Goal: Transaction & Acquisition: Purchase product/service

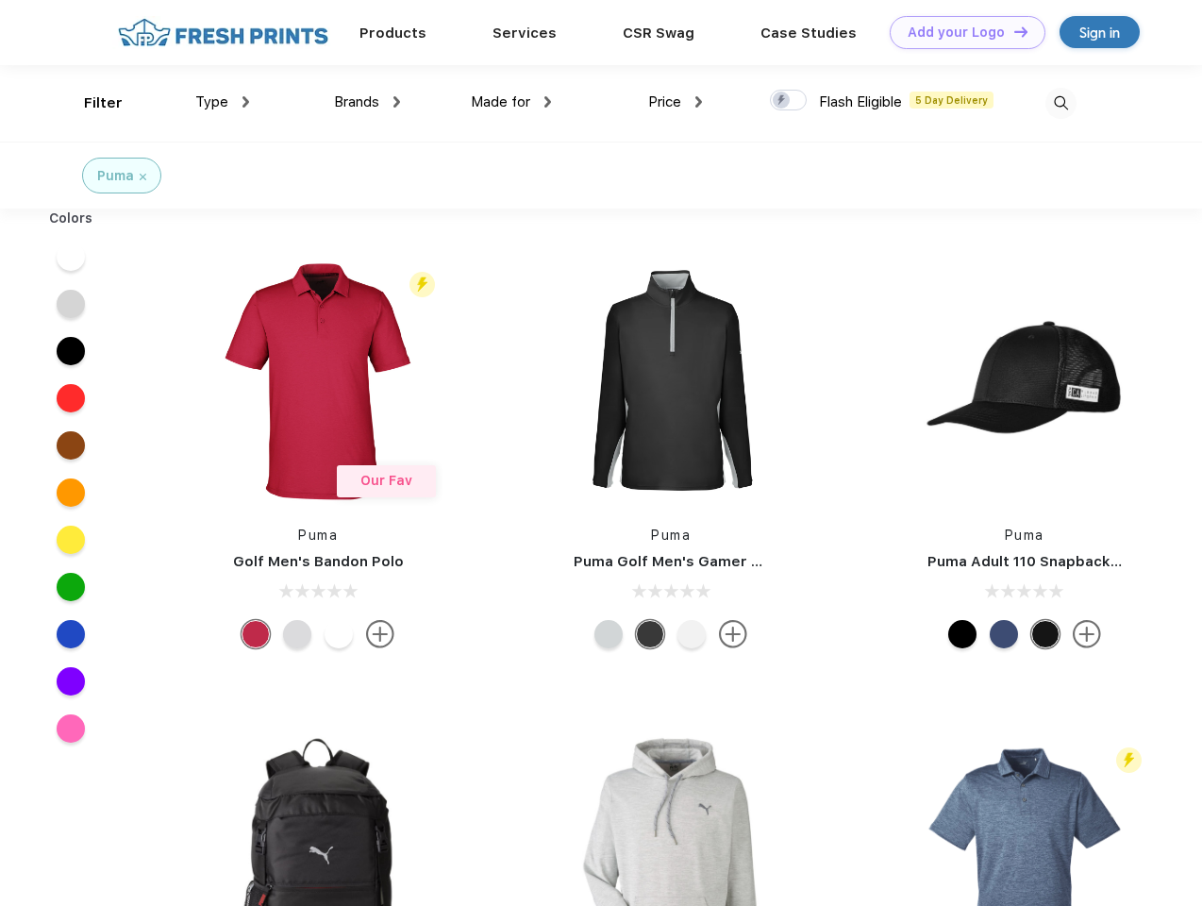
click at [961, 32] on link "Add your Logo Design Tool" at bounding box center [968, 32] width 156 height 33
click at [0, 0] on div "Design Tool" at bounding box center [0, 0] width 0 height 0
click at [1013, 31] on link "Add your Logo Design Tool" at bounding box center [968, 32] width 156 height 33
click at [91, 103] on div "Filter" at bounding box center [103, 103] width 39 height 22
click at [223, 102] on span "Type" at bounding box center [211, 101] width 33 height 17
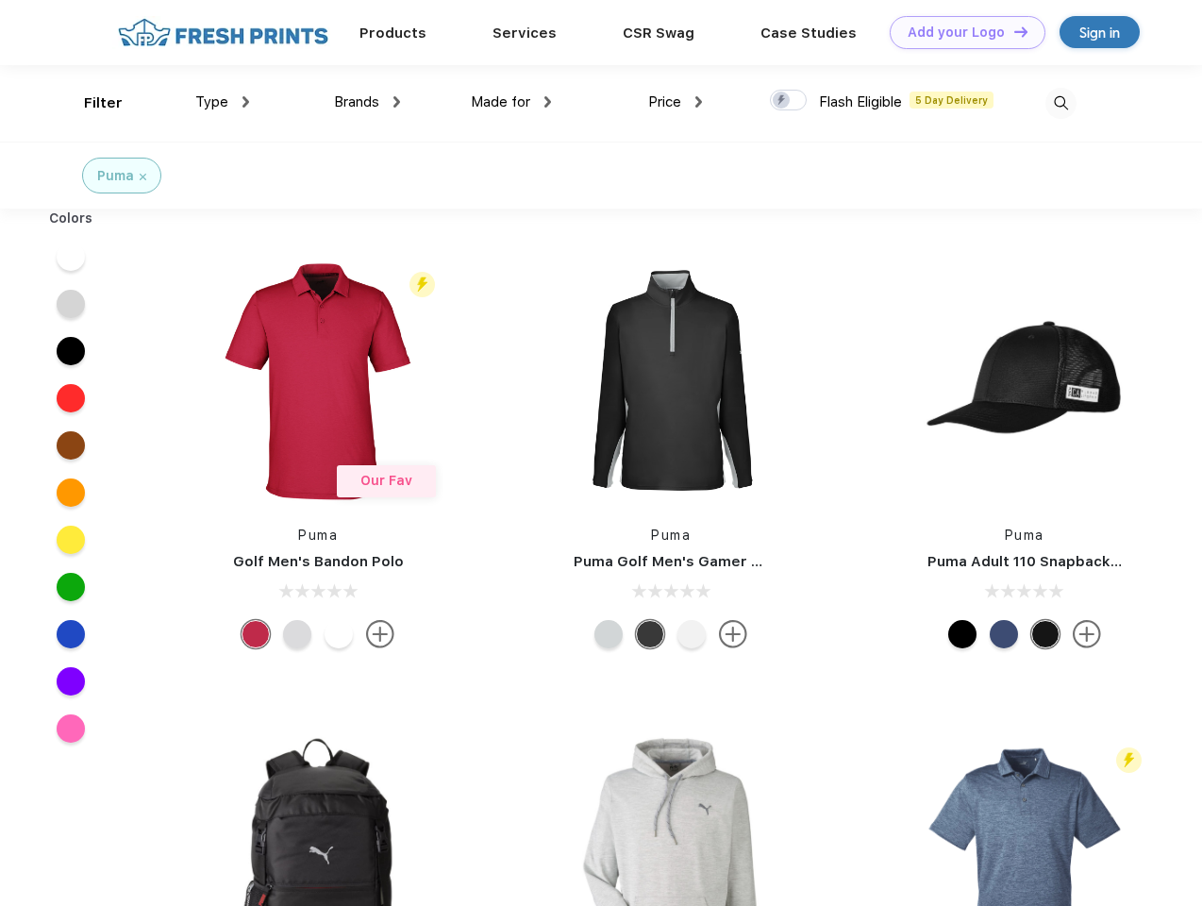
click at [367, 102] on span "Brands" at bounding box center [356, 101] width 45 height 17
click at [512, 102] on span "Made for" at bounding box center [500, 101] width 59 height 17
click at [676, 102] on span "Price" at bounding box center [664, 101] width 33 height 17
click at [789, 101] on div at bounding box center [788, 100] width 37 height 21
click at [782, 101] on input "checkbox" at bounding box center [776, 95] width 12 height 12
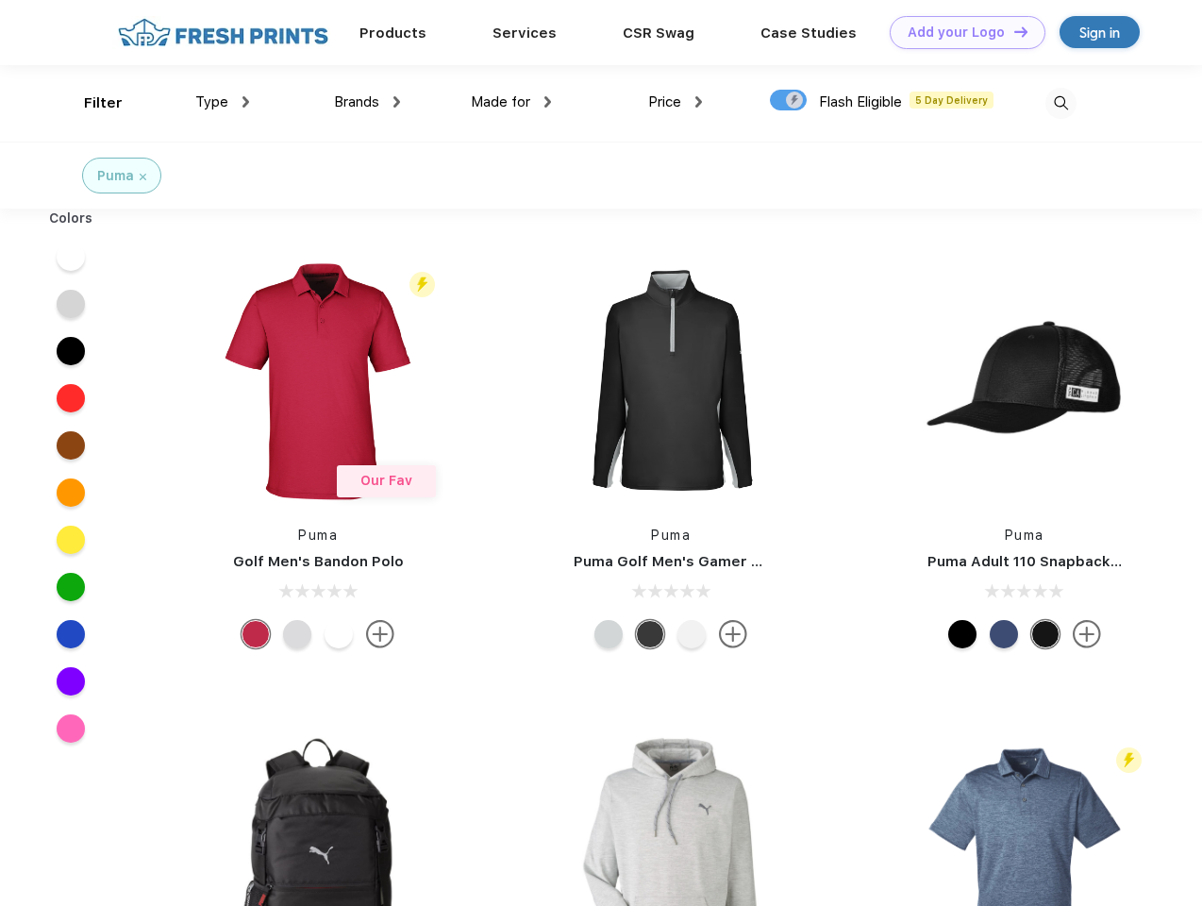
click at [1061, 103] on img at bounding box center [1061, 103] width 31 height 31
